Goal: Information Seeking & Learning: Learn about a topic

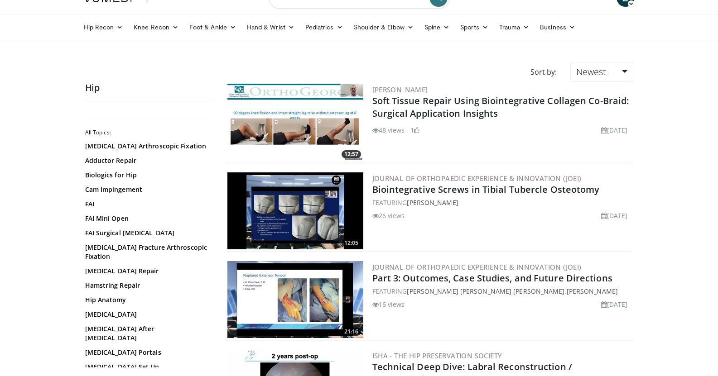
scroll to position [19, 0]
click at [120, 319] on link "[MEDICAL_DATA]" at bounding box center [146, 314] width 122 height 9
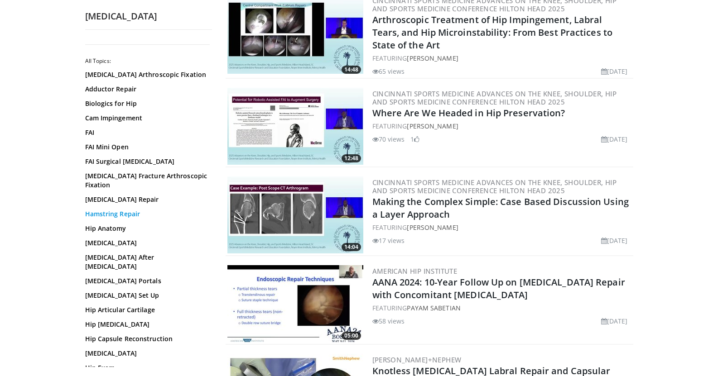
scroll to position [759, 0]
click at [122, 278] on link "[MEDICAL_DATA] Portals" at bounding box center [146, 281] width 122 height 9
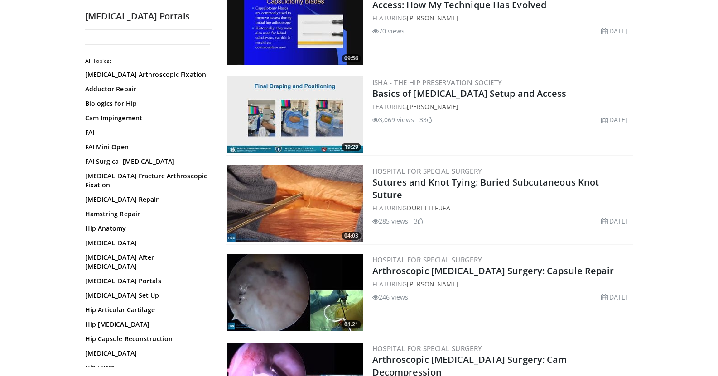
scroll to position [377, 0]
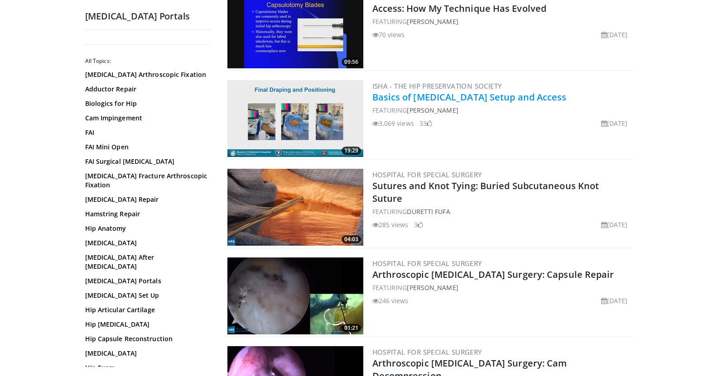
click at [401, 99] on link "Basics of [MEDICAL_DATA] Setup and Access" at bounding box center [469, 97] width 194 height 12
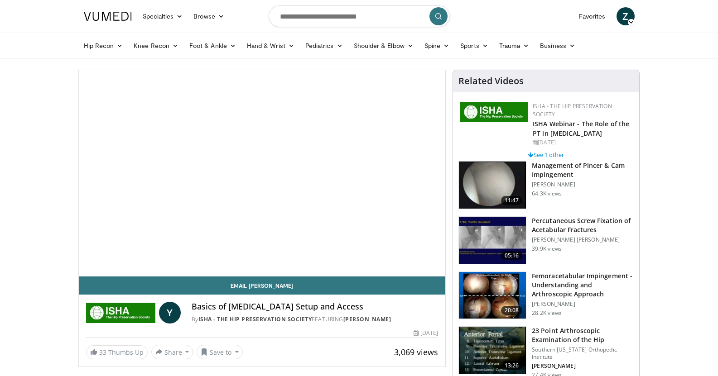
click at [584, 281] on h3 "Femoracetabular Impingement - Understanding and Arthroscopic Approach" at bounding box center [582, 285] width 102 height 27
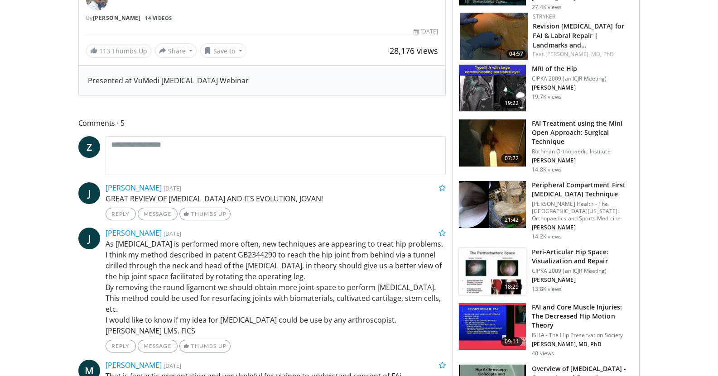
scroll to position [317, 0]
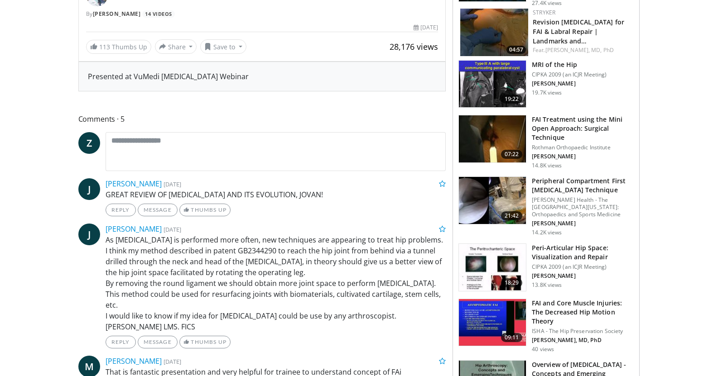
click at [550, 254] on h3 "Peri-Articular Hip Space: Visualization and Repair" at bounding box center [582, 253] width 102 height 18
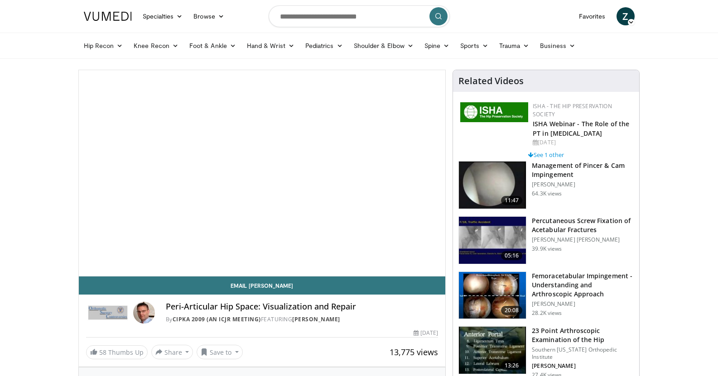
click at [117, 32] on nav "Specialties Adult & Family Medicine Allergy, [MEDICAL_DATA], Immunology Anesthe…" at bounding box center [358, 16] width 561 height 33
click at [117, 32] on nav "Specialties Adult & Family Medicine Allergy, Asthma, Immunology Anesthesiology …" at bounding box center [358, 16] width 561 height 33
